Goal: Information Seeking & Learning: Check status

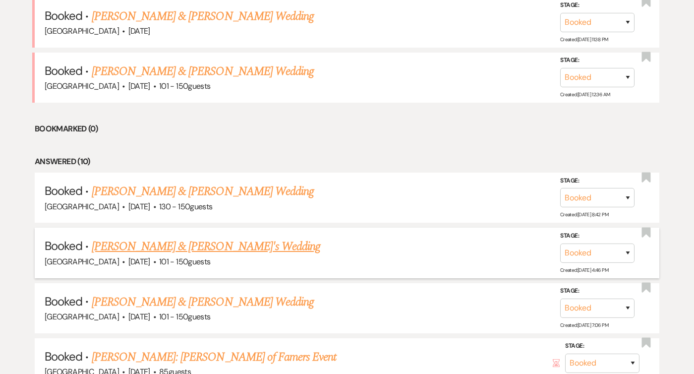
click at [187, 243] on link "[PERSON_NAME] & [PERSON_NAME]'s Wedding" at bounding box center [206, 247] width 229 height 18
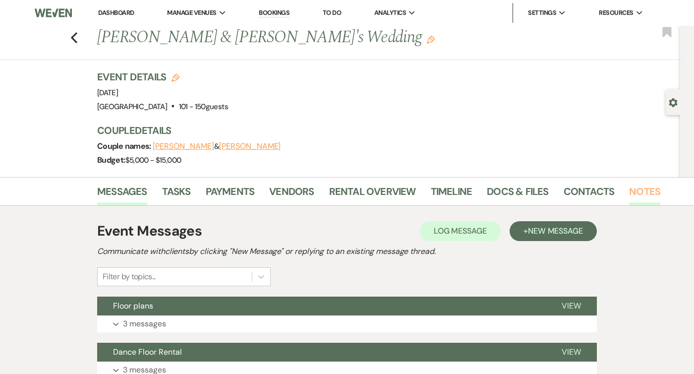
click at [633, 193] on link "Notes" at bounding box center [644, 195] width 31 height 22
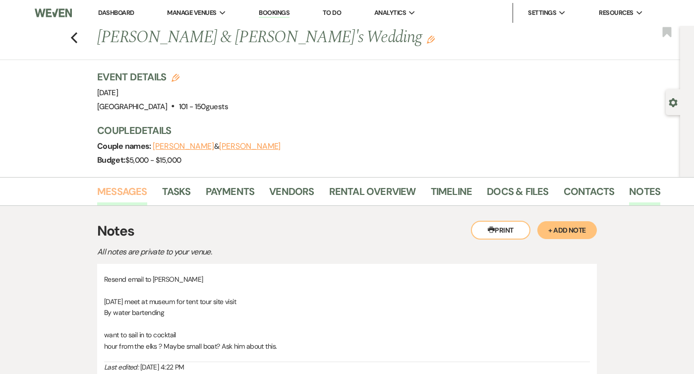
click at [129, 186] on link "Messages" at bounding box center [122, 195] width 50 height 22
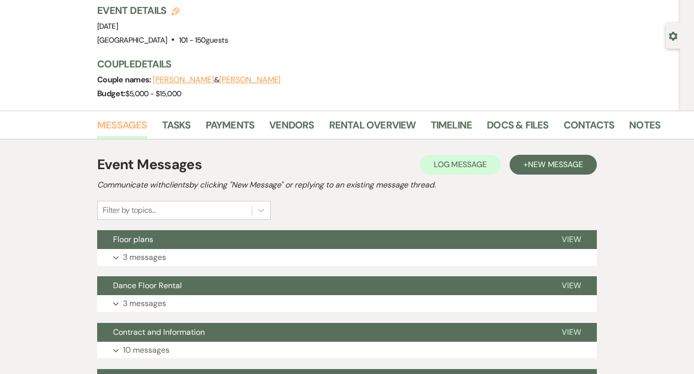
scroll to position [222, 0]
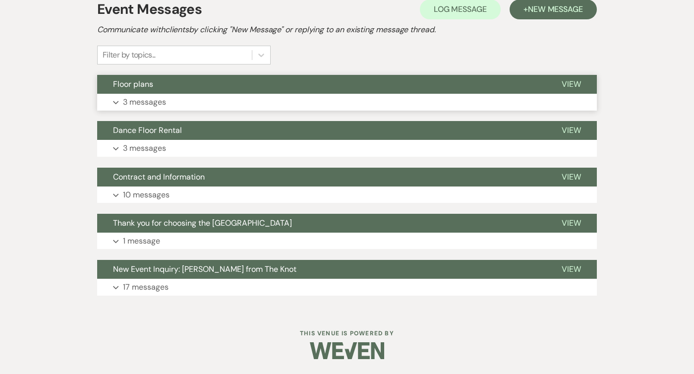
click at [182, 95] on button "Expand 3 messages" at bounding box center [347, 102] width 500 height 17
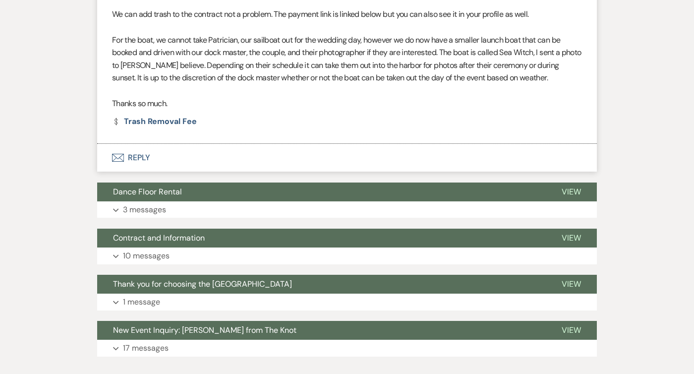
scroll to position [885, 0]
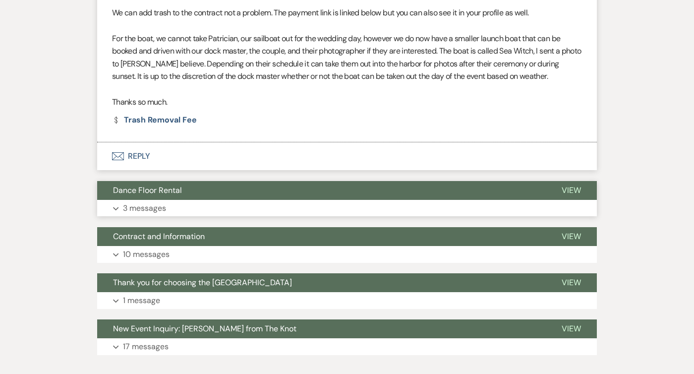
click at [151, 202] on p "3 messages" at bounding box center [144, 208] width 43 height 13
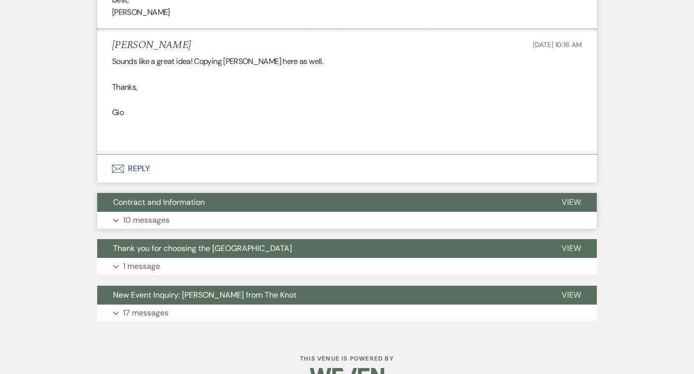
click at [148, 217] on p "10 messages" at bounding box center [146, 220] width 47 height 13
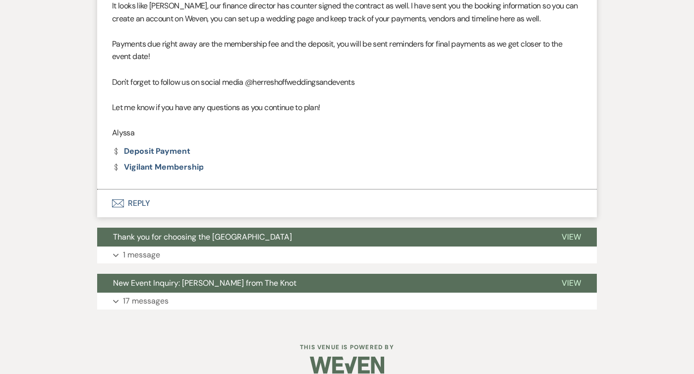
scroll to position [3153, 0]
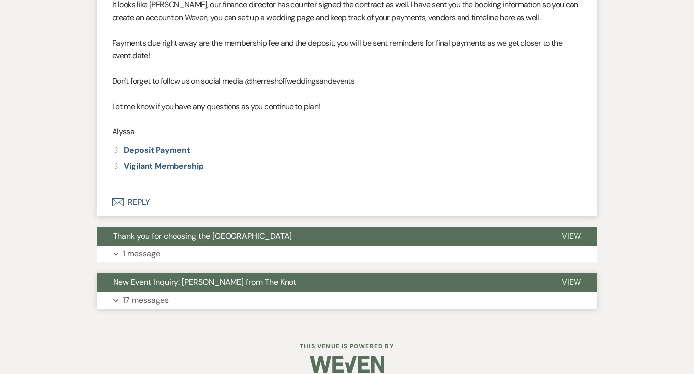
click at [160, 307] on p "17 messages" at bounding box center [146, 300] width 46 height 13
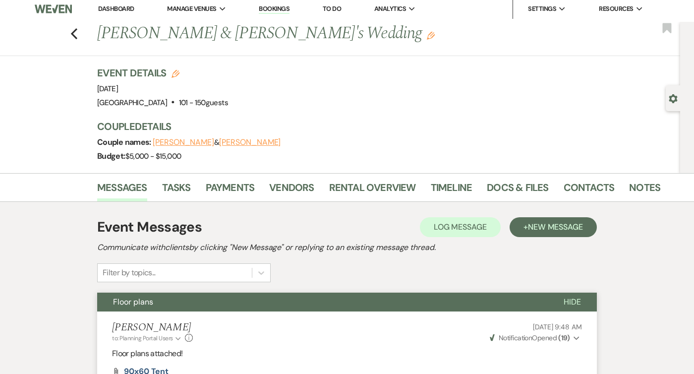
scroll to position [0, 0]
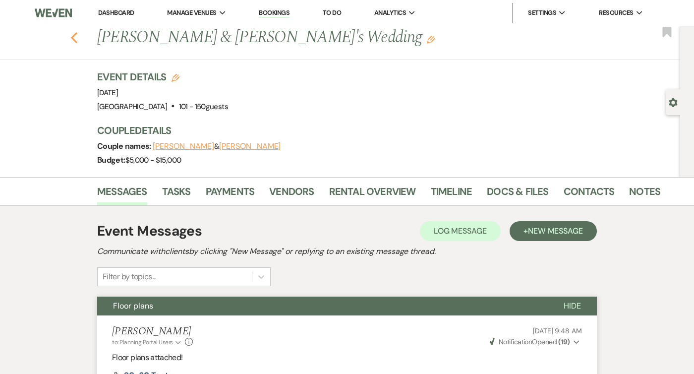
click at [72, 34] on icon "Previous" at bounding box center [73, 38] width 7 height 12
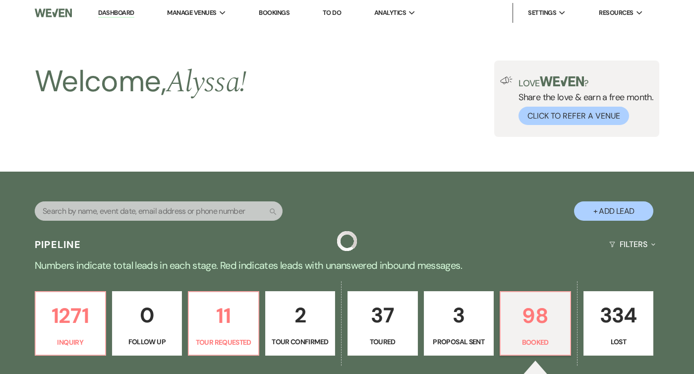
scroll to position [439, 0]
